Goal: Register for event/course

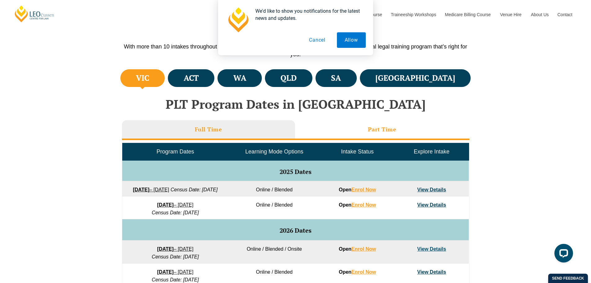
click at [367, 130] on li "Part Time" at bounding box center [382, 130] width 174 height 20
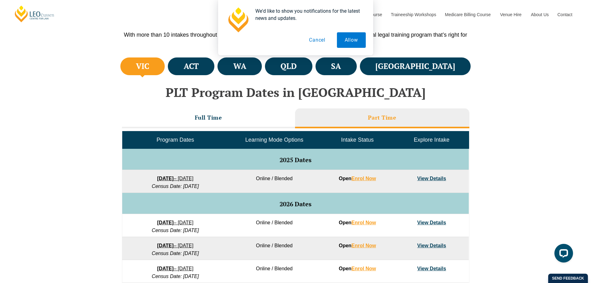
scroll to position [223, 0]
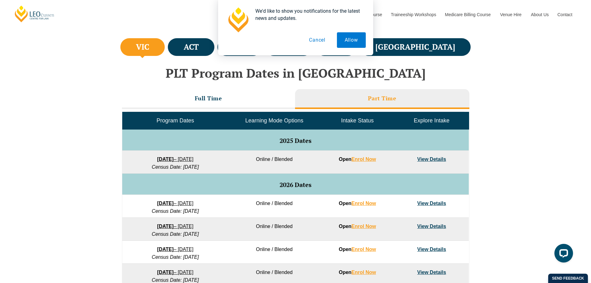
click at [321, 39] on button "Cancel" at bounding box center [317, 40] width 32 height 16
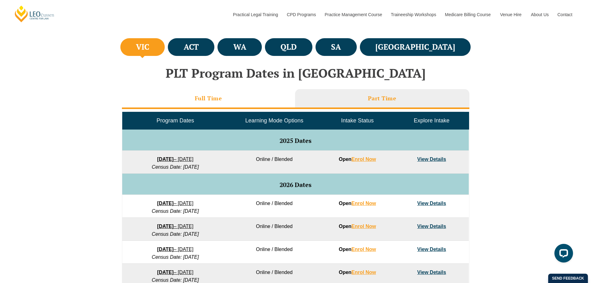
click at [201, 106] on li "Full Time" at bounding box center [208, 99] width 173 height 20
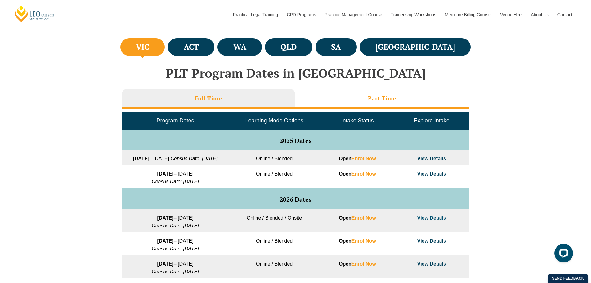
click at [385, 106] on li "Part Time" at bounding box center [382, 99] width 174 height 20
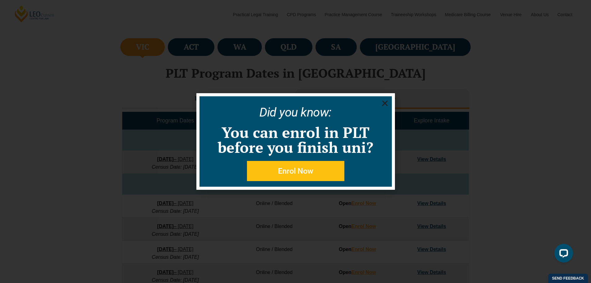
click at [386, 100] on icon "Close" at bounding box center [385, 103] width 8 height 8
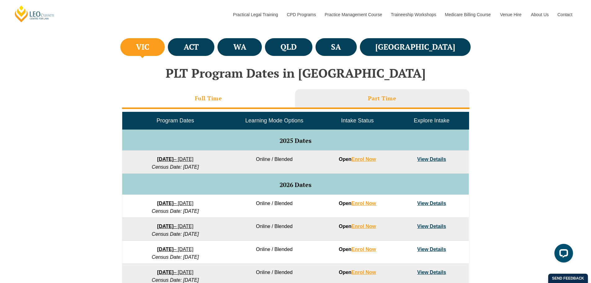
click at [209, 101] on h3 "Full Time" at bounding box center [208, 98] width 27 height 7
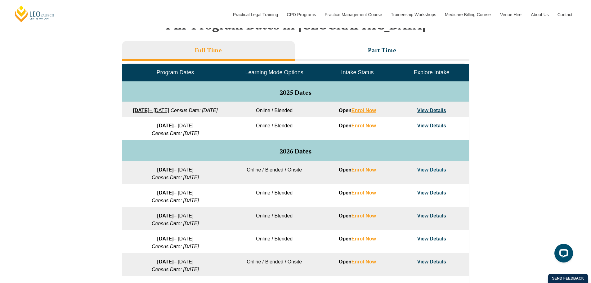
scroll to position [285, 0]
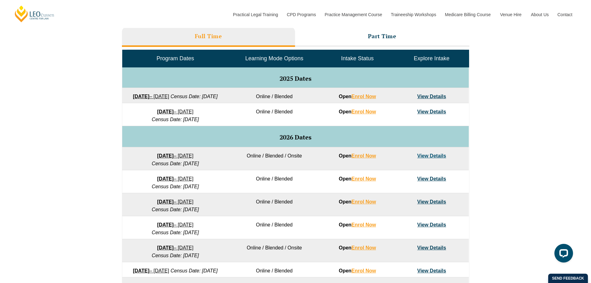
click at [365, 58] on span "Intake Status" at bounding box center [357, 58] width 33 height 6
click at [194, 114] on link "[DATE] – [DATE]" at bounding box center [175, 111] width 36 height 5
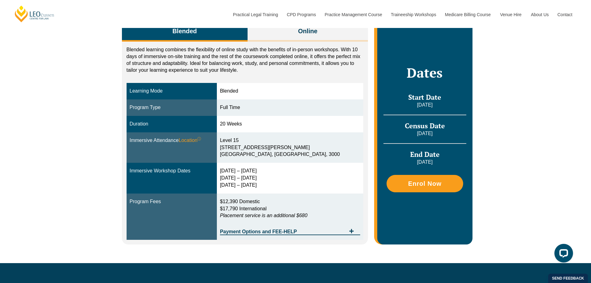
scroll to position [93, 0]
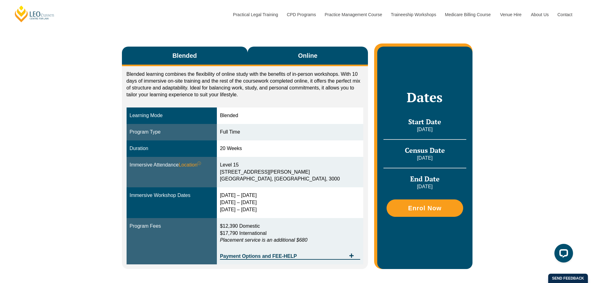
click at [332, 59] on button "Online" at bounding box center [308, 57] width 121 height 20
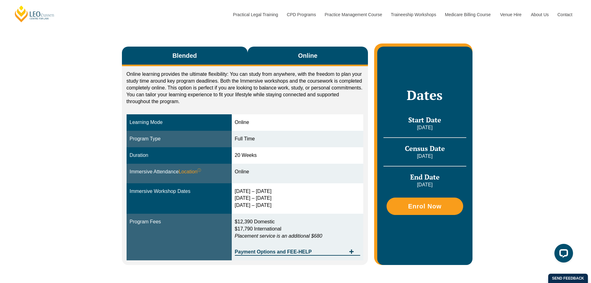
click at [236, 47] on button "Blended" at bounding box center [185, 57] width 126 height 20
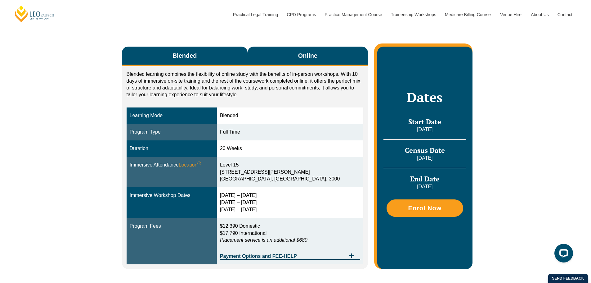
click at [299, 56] on span "Online" at bounding box center [307, 55] width 19 height 9
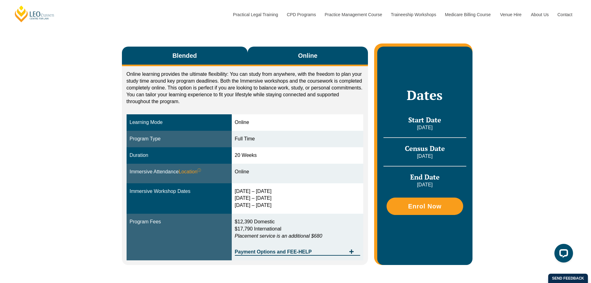
click at [208, 51] on button "Blended" at bounding box center [185, 57] width 126 height 20
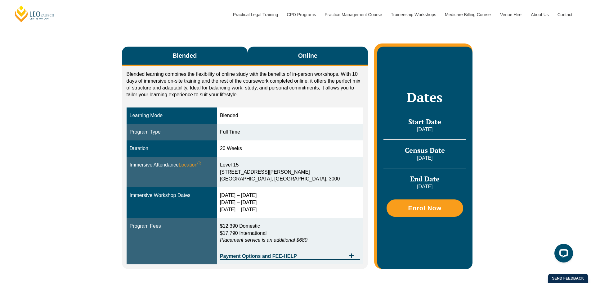
click at [288, 50] on button "Online" at bounding box center [308, 57] width 121 height 20
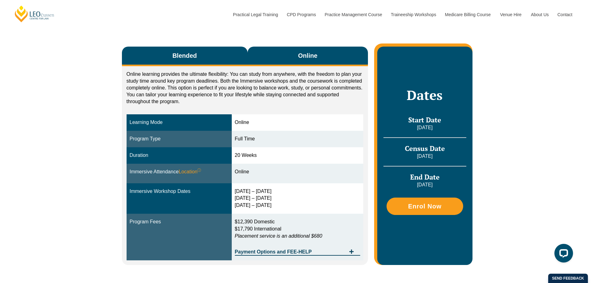
click at [215, 48] on button "Blended" at bounding box center [185, 57] width 126 height 20
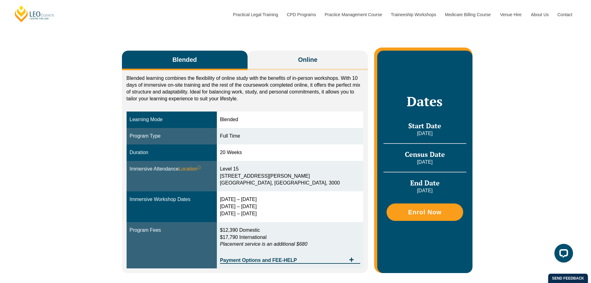
scroll to position [0, 0]
